Goal: Task Accomplishment & Management: Manage account settings

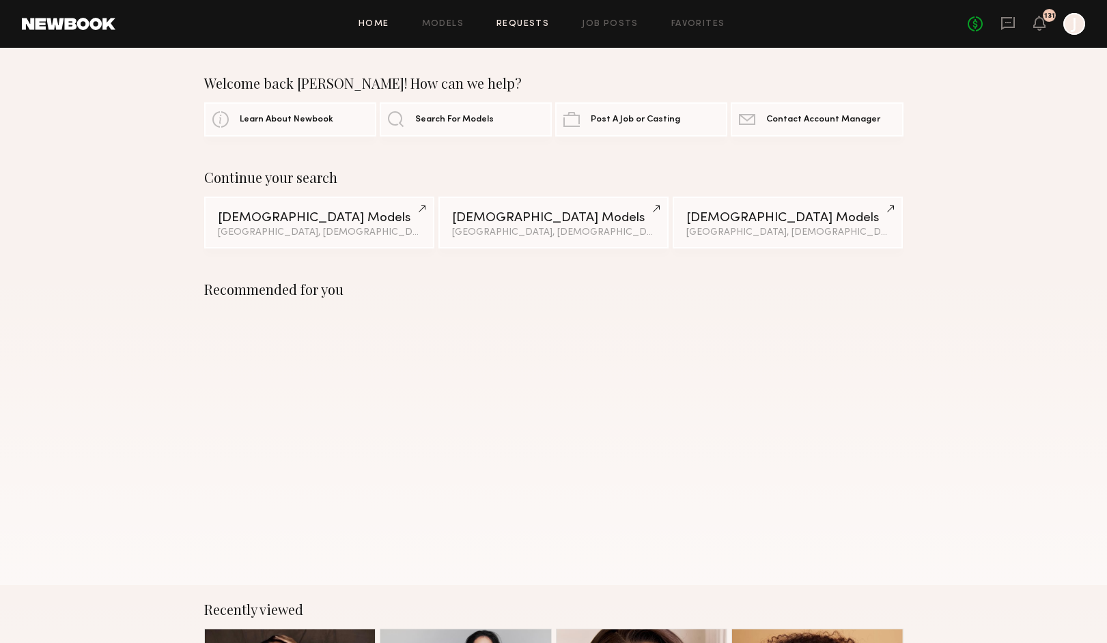
click at [520, 23] on link "Requests" at bounding box center [523, 24] width 53 height 9
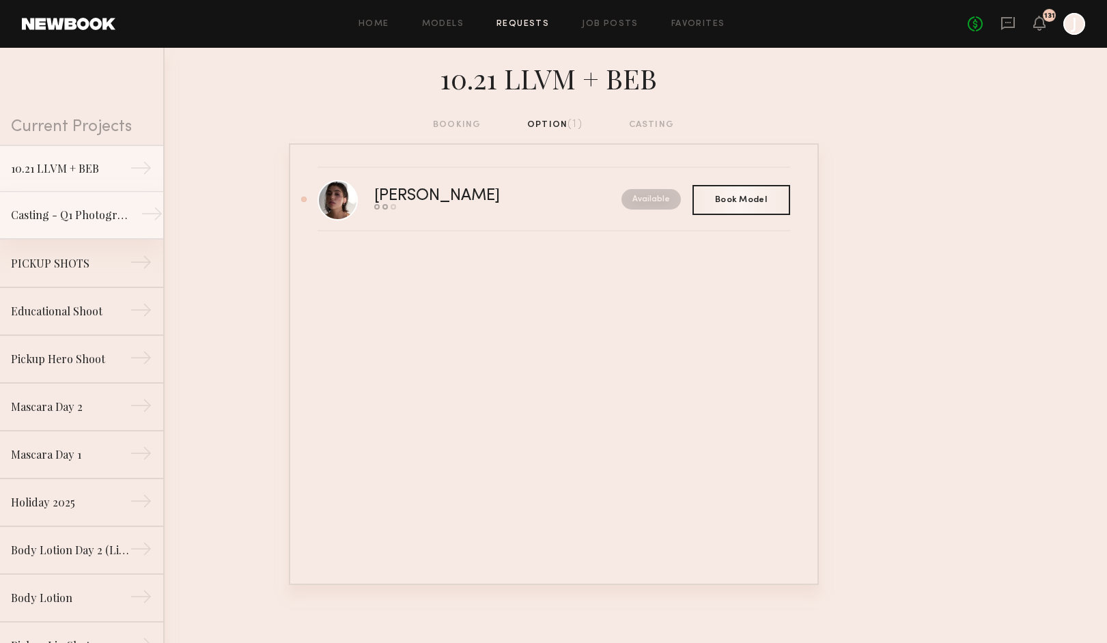
click at [79, 225] on link "Casting - Q1 Photography →" at bounding box center [81, 216] width 163 height 48
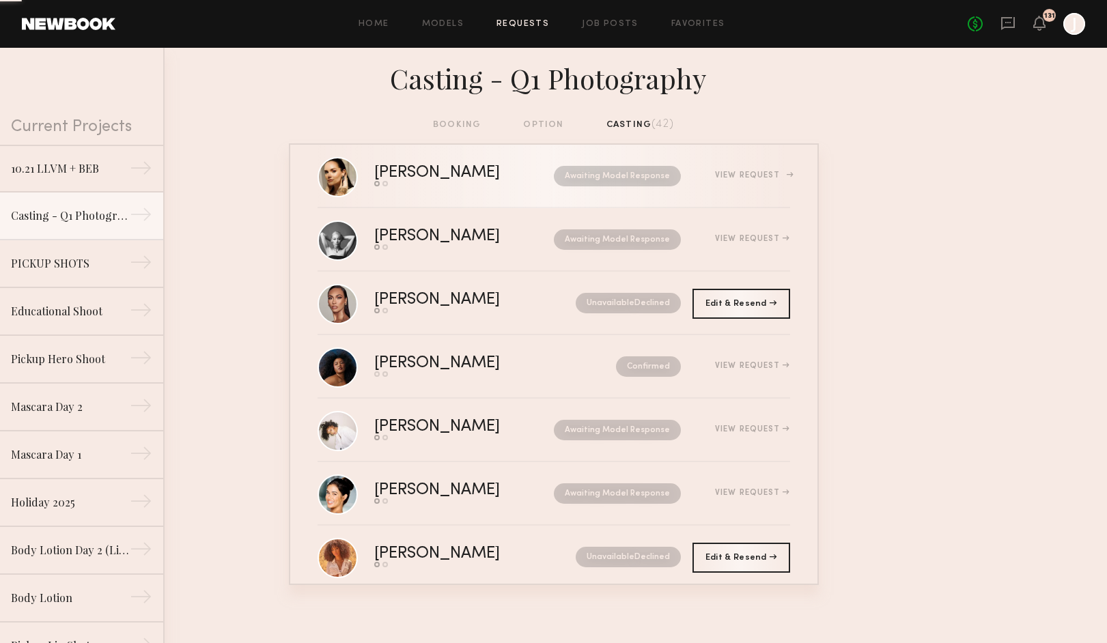
scroll to position [210, 0]
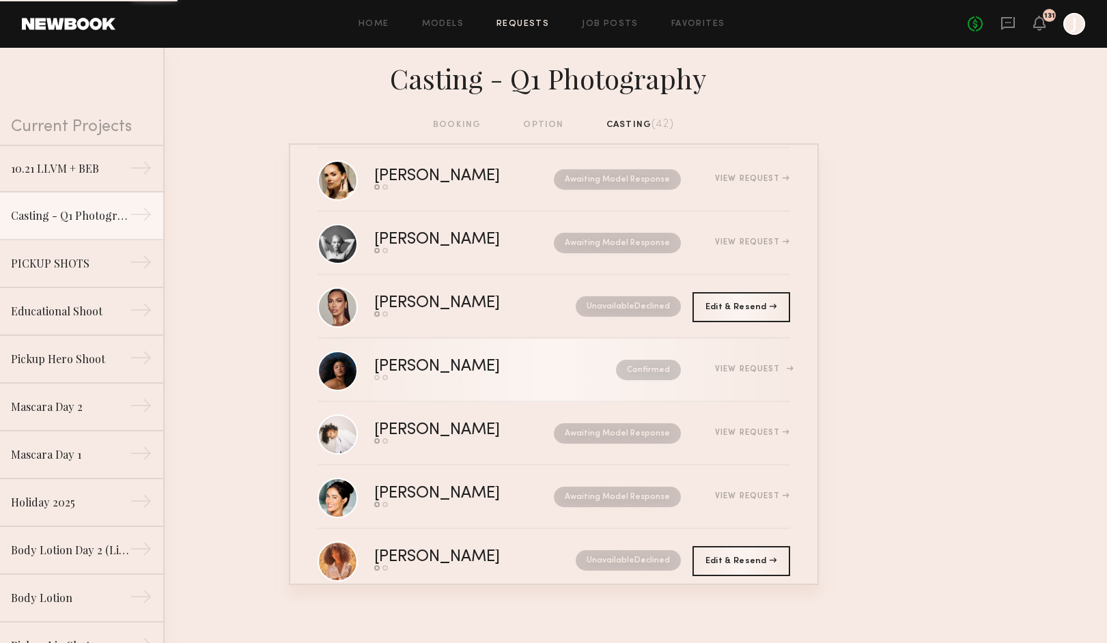
click at [486, 365] on div "[PERSON_NAME]" at bounding box center [466, 367] width 184 height 16
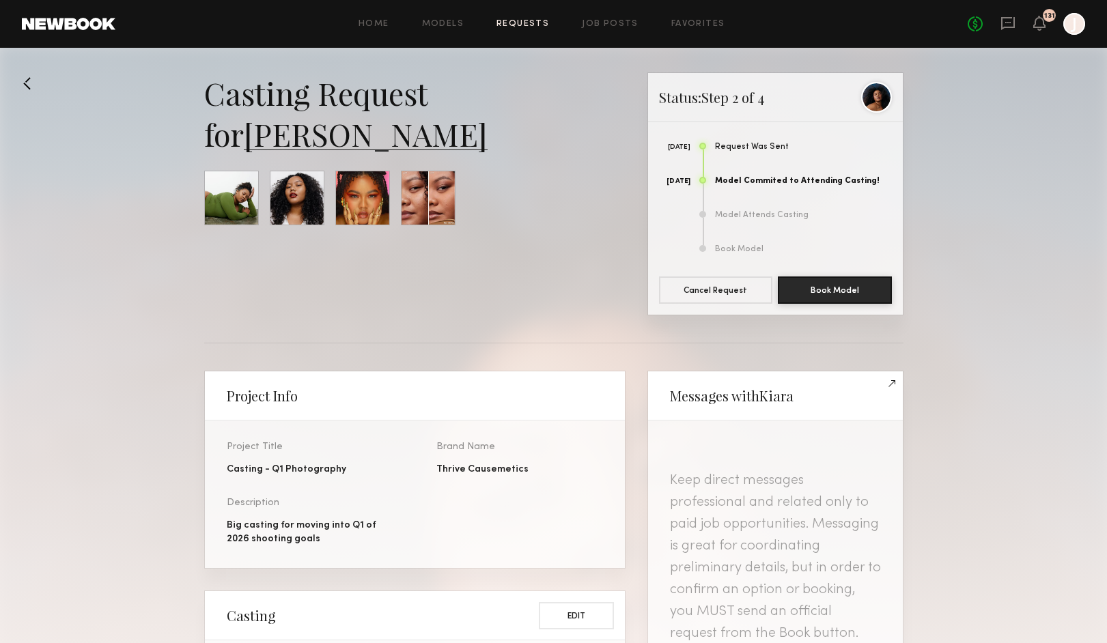
click at [30, 87] on button at bounding box center [33, 83] width 22 height 22
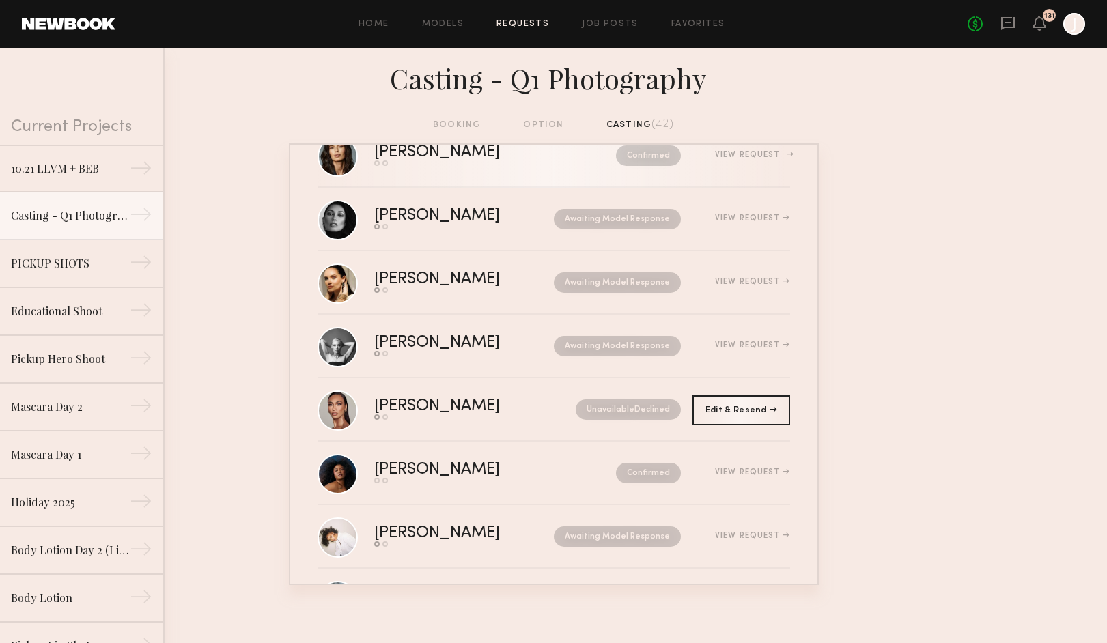
scroll to position [100, 0]
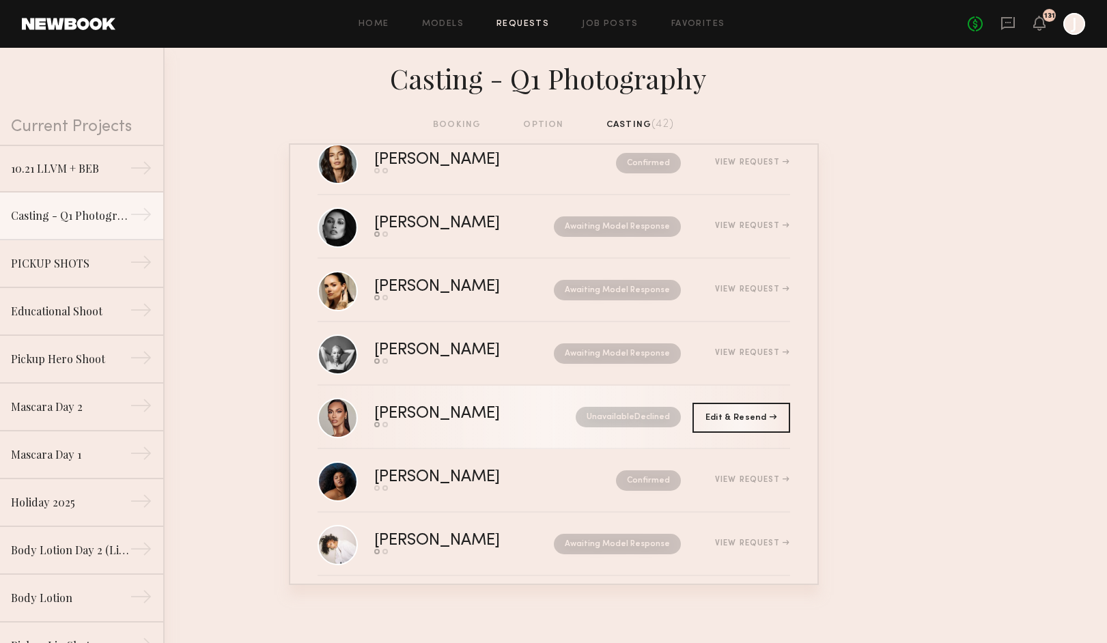
click at [502, 422] on div "[PERSON_NAME]" at bounding box center [456, 414] width 164 height 16
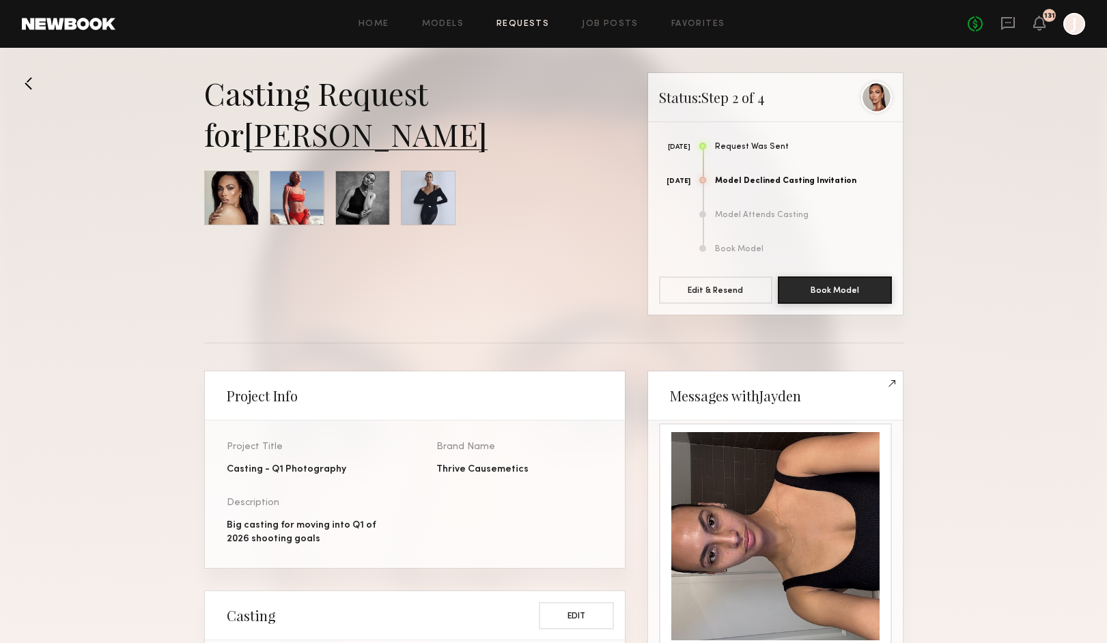
click at [236, 210] on div at bounding box center [231, 198] width 55 height 55
click at [301, 137] on link "[PERSON_NAME]" at bounding box center [366, 133] width 244 height 41
click at [33, 82] on button at bounding box center [33, 83] width 22 height 22
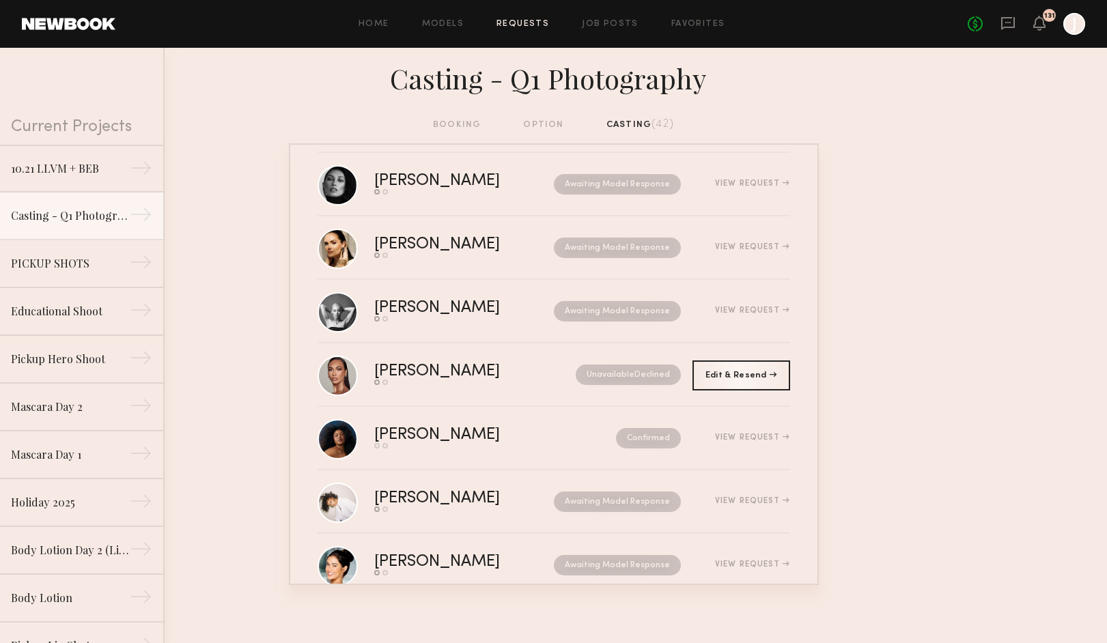
scroll to position [141, 0]
click at [1023, 267] on nb-requests-list-container "Khalí C. Send request Model response Confirmed View Request [PERSON_NAME] Send …" at bounding box center [553, 364] width 1107 height 442
